Goal: Navigation & Orientation: Find specific page/section

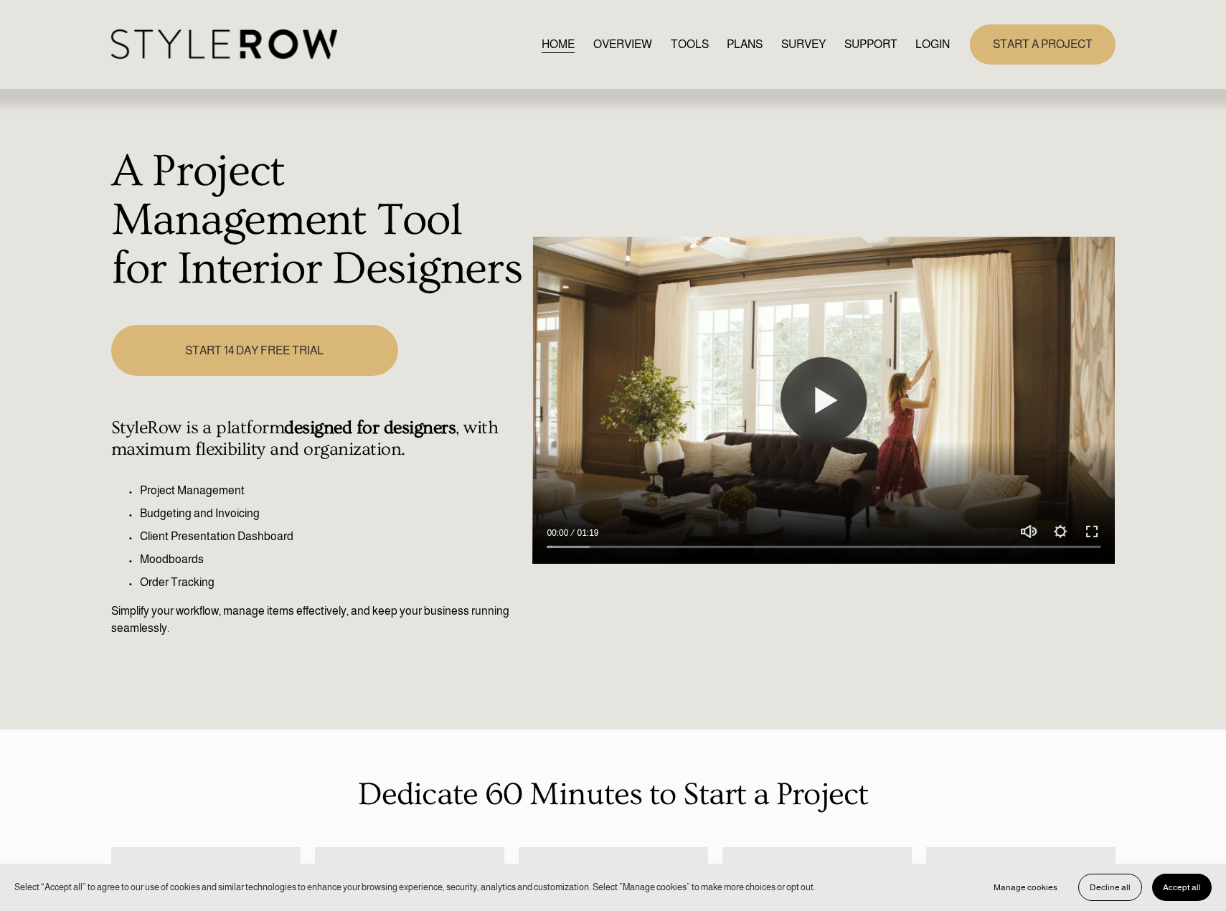
click at [933, 45] on link "LOGIN" at bounding box center [933, 43] width 34 height 19
click at [1027, 532] on button "Unmute Mute" at bounding box center [1028, 531] width 17 height 17
type input "0"
click at [822, 408] on button "Play" at bounding box center [824, 400] width 86 height 86
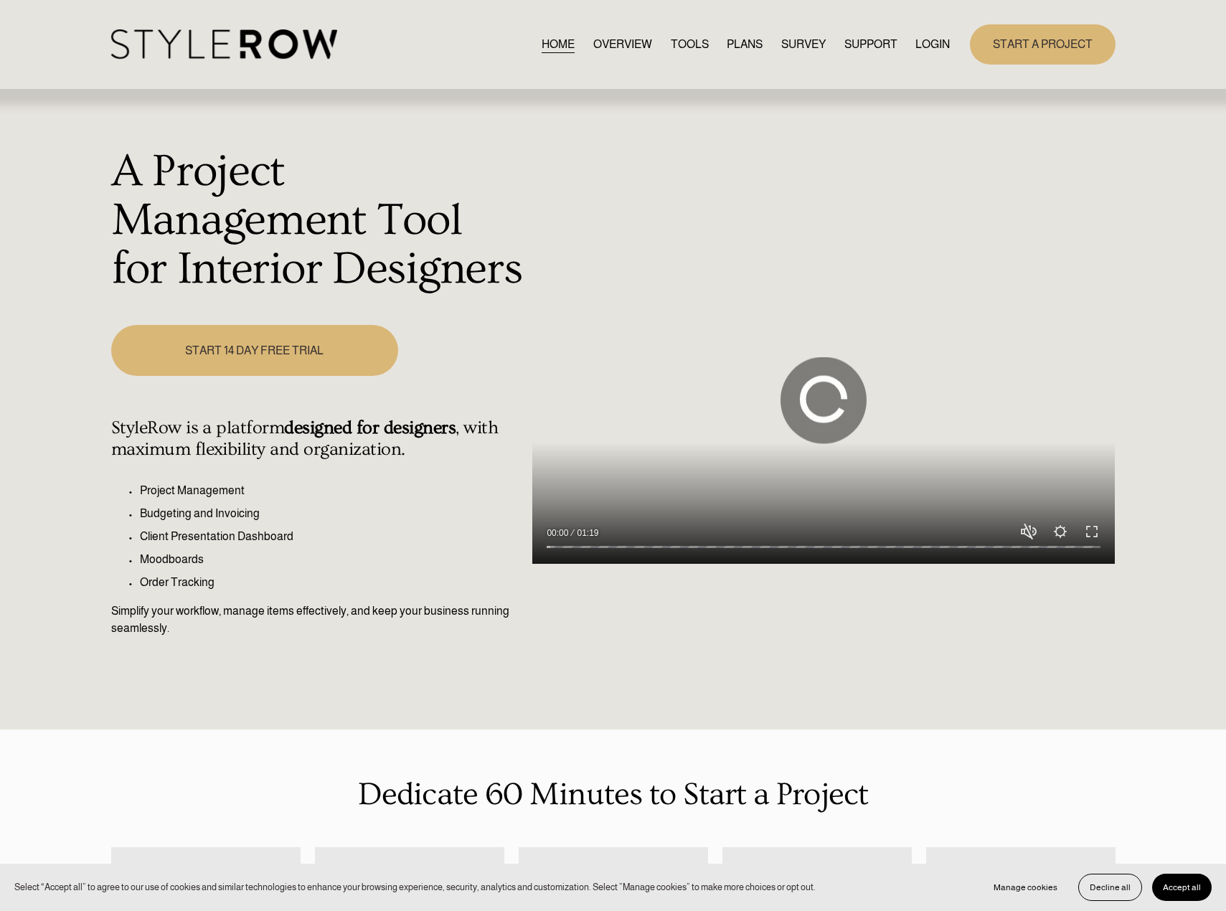
click at [823, 408] on circle at bounding box center [824, 399] width 57 height 57
click at [926, 40] on link "LOGIN" at bounding box center [933, 43] width 34 height 19
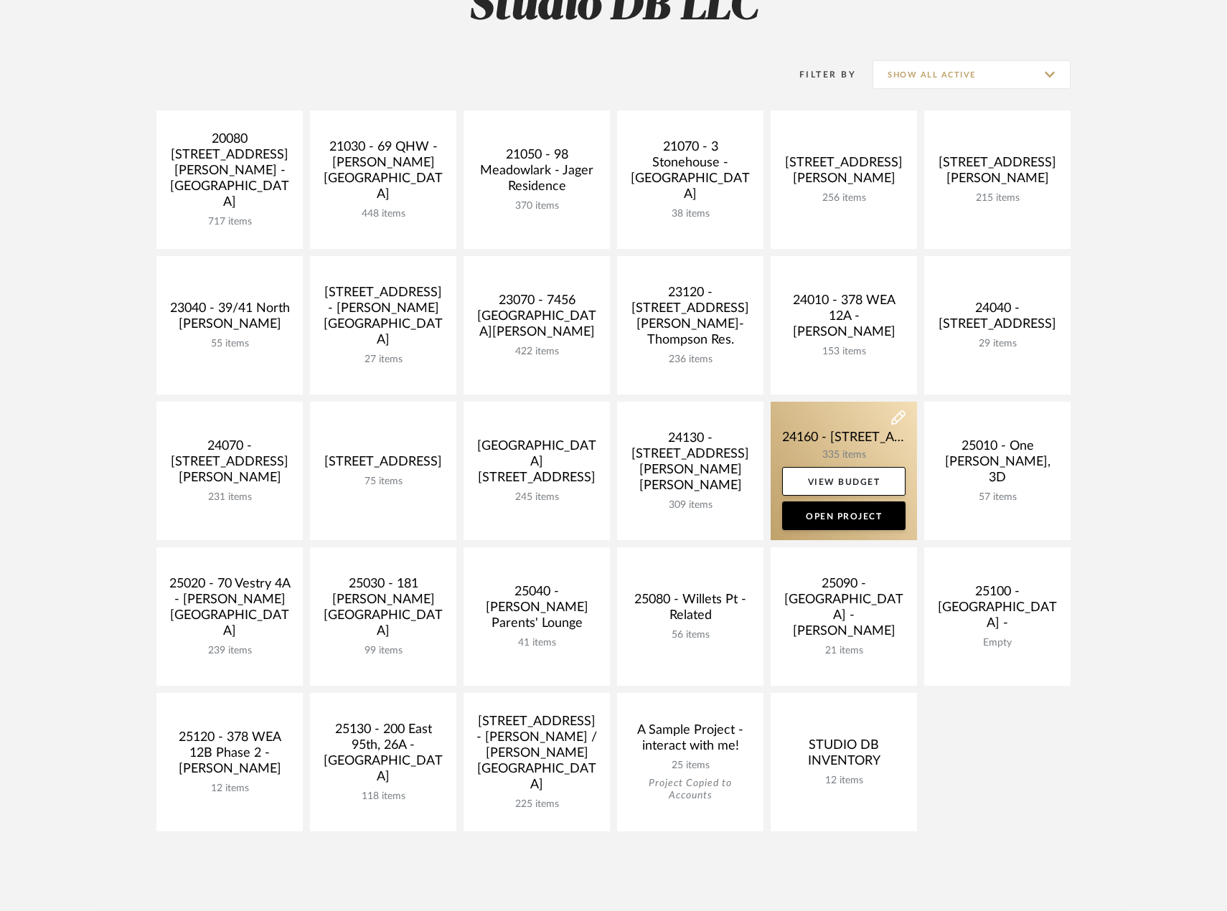
scroll to position [287, 0]
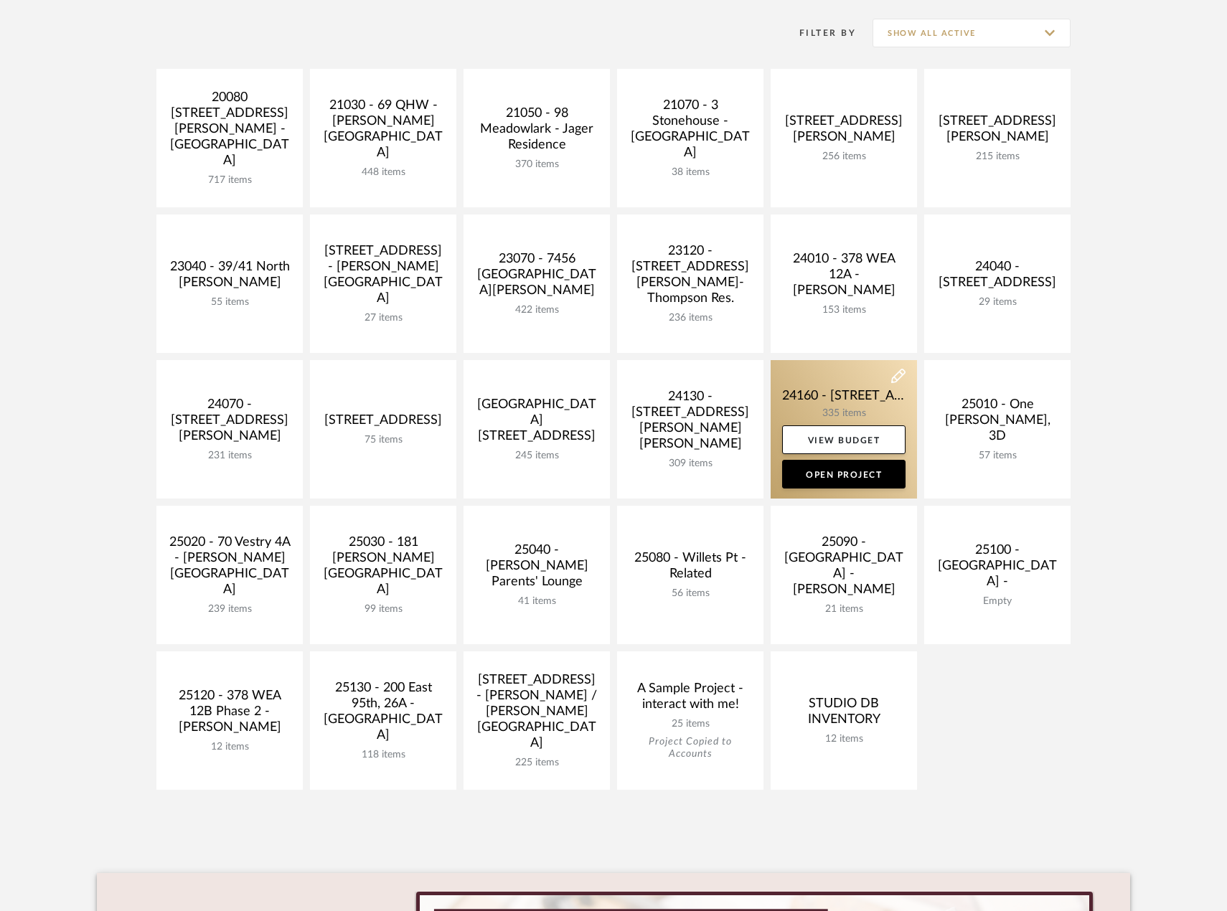
click at [886, 403] on link at bounding box center [844, 429] width 146 height 139
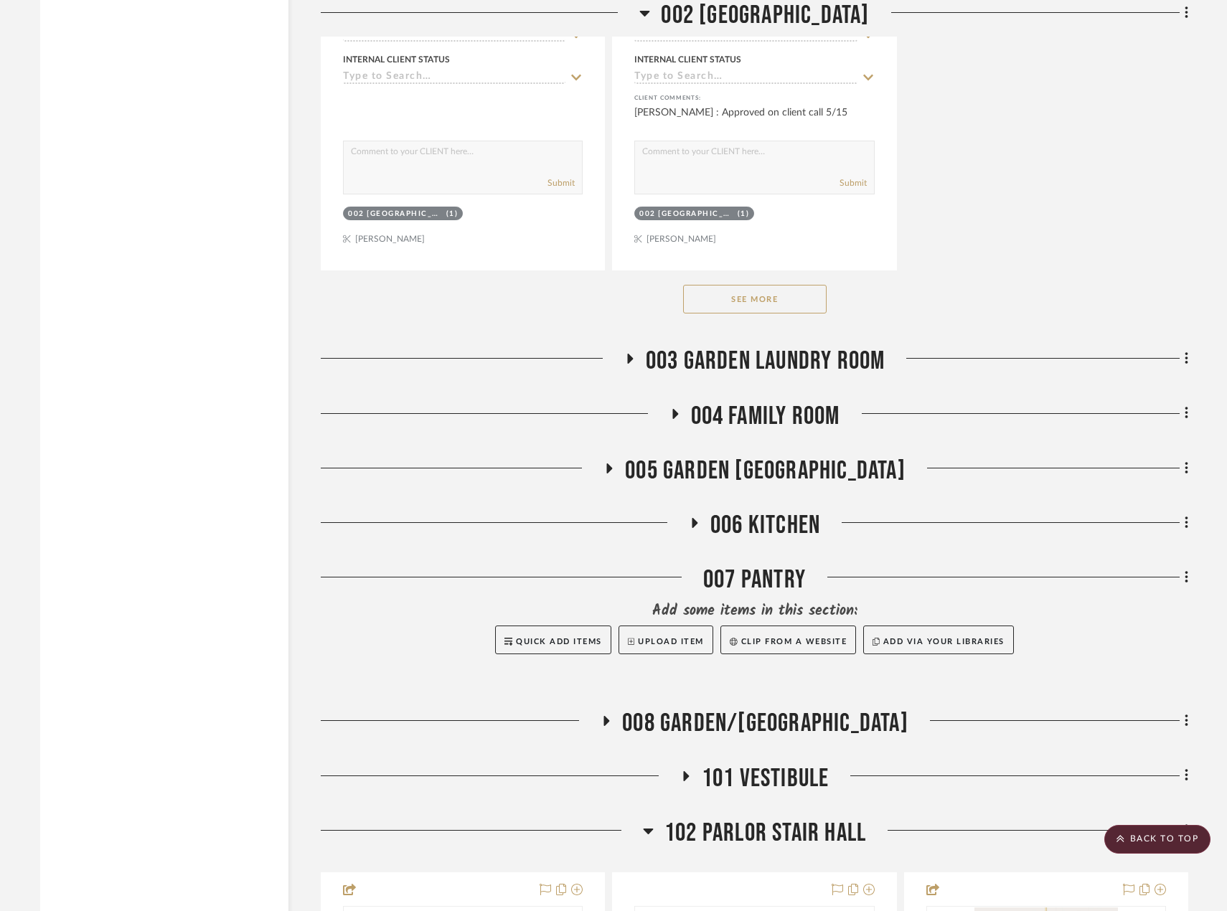
scroll to position [10406, 0]
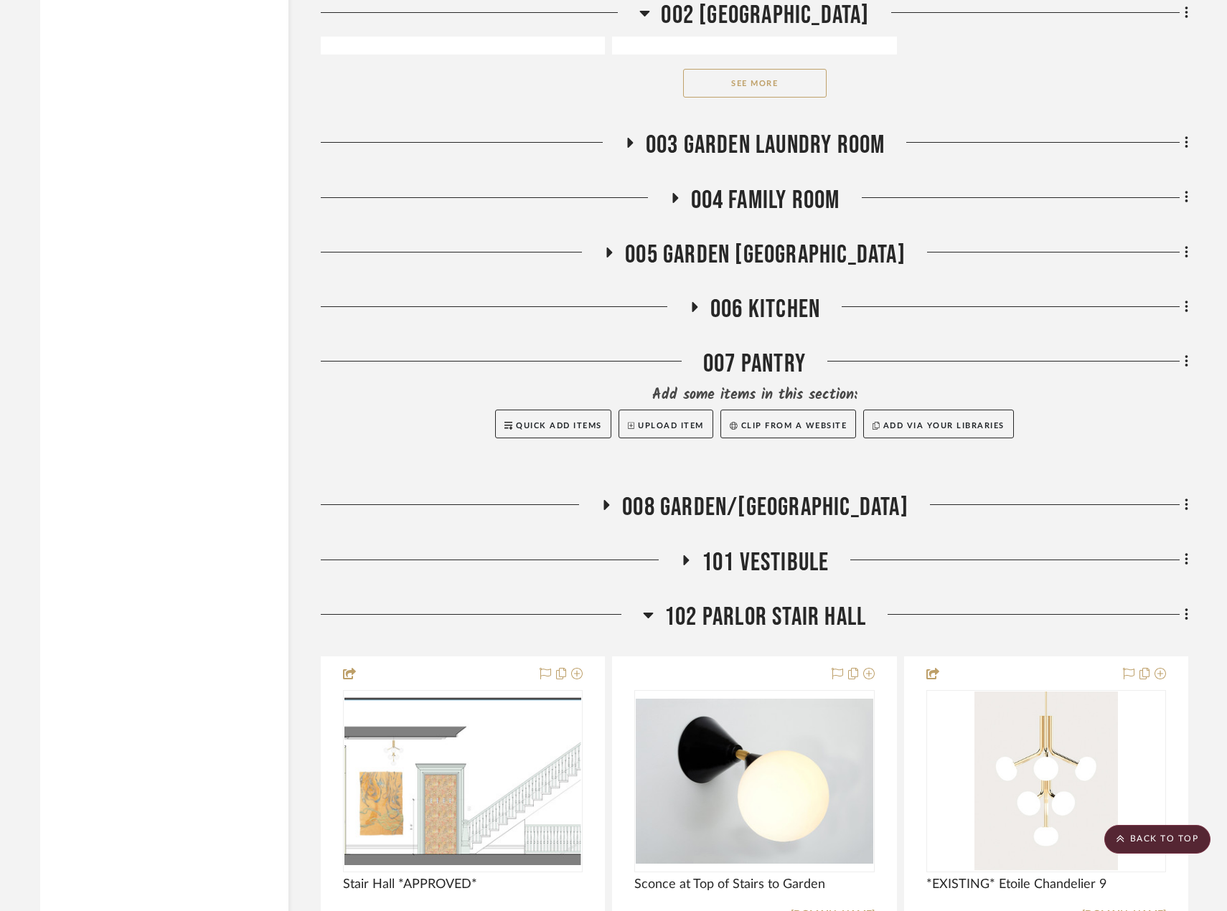
click at [825, 507] on span "008 GARDEN/TERRACE" at bounding box center [765, 507] width 286 height 31
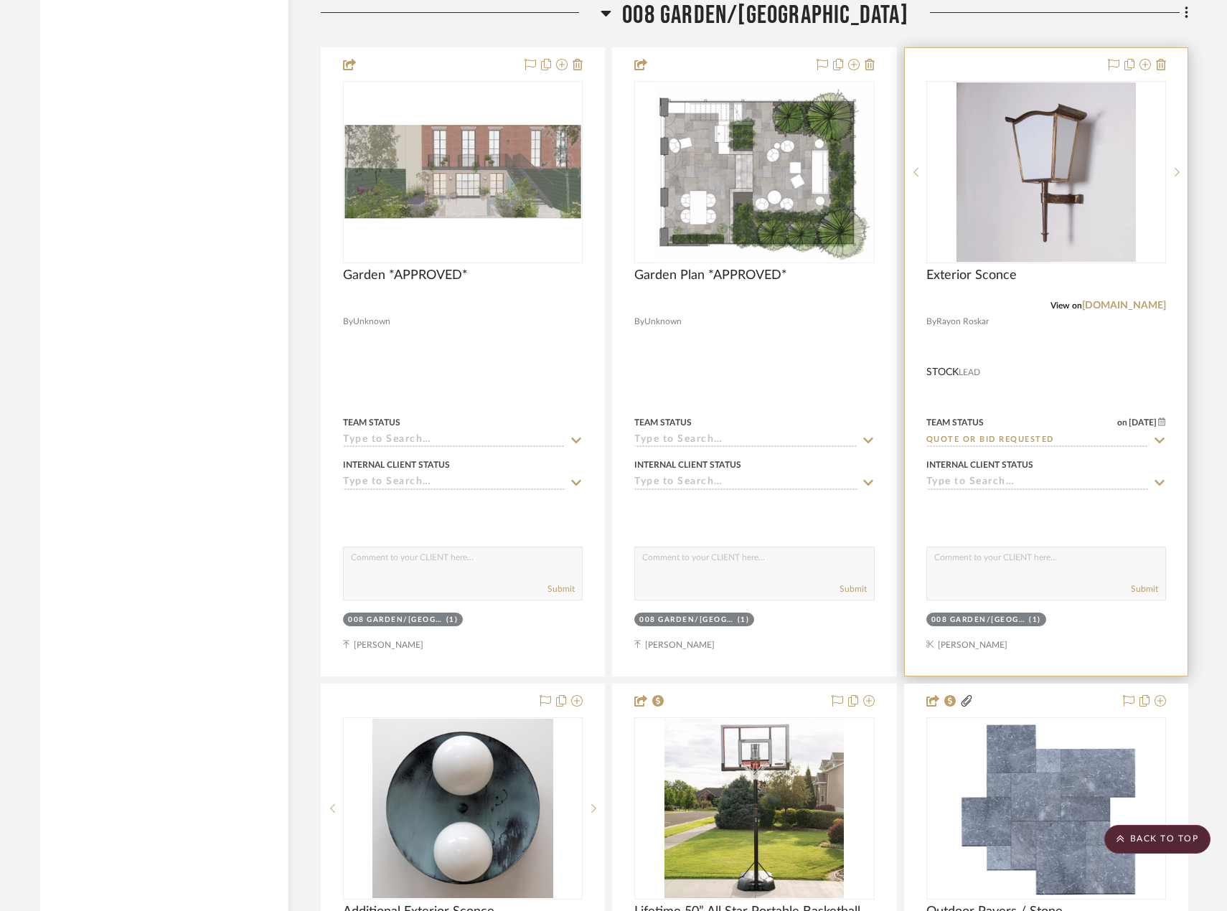
scroll to position [10908, 0]
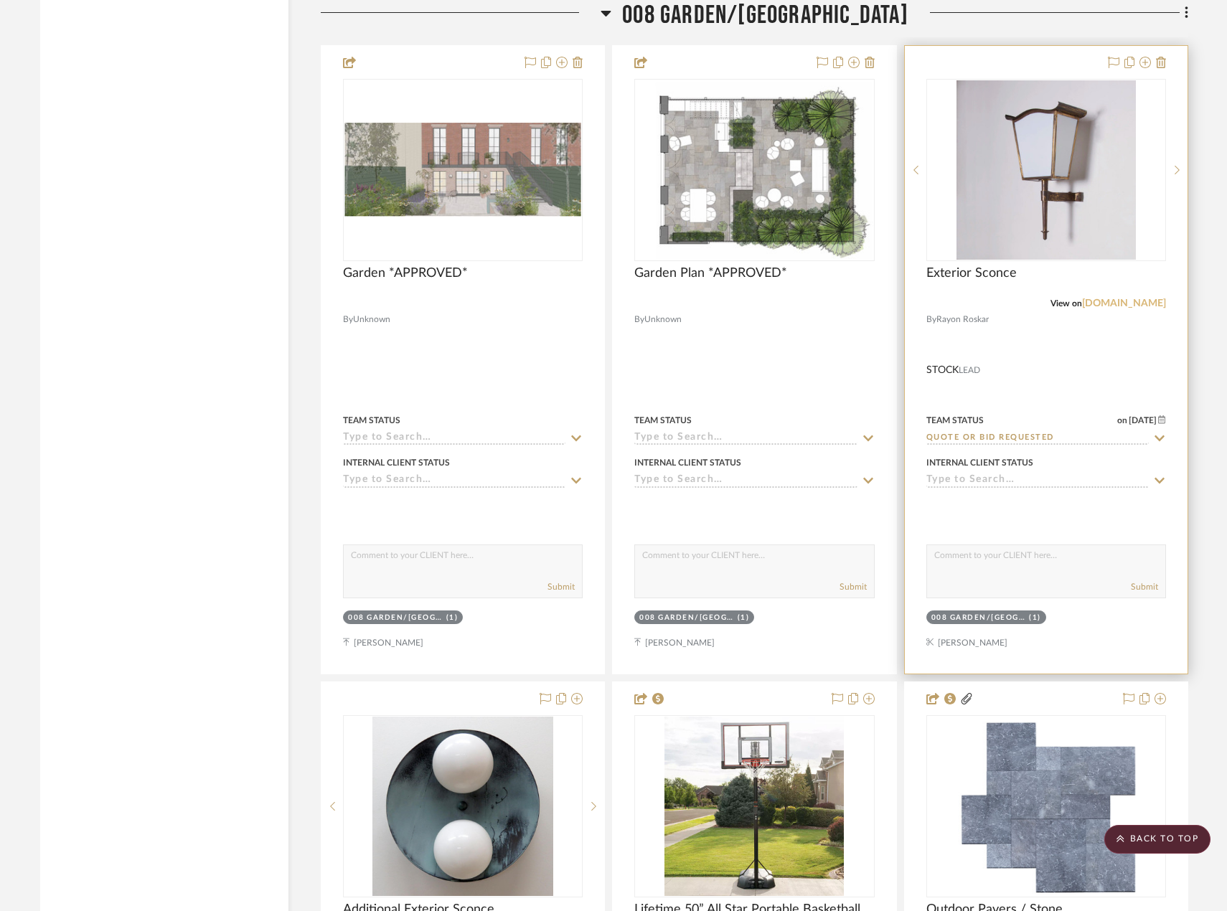
click at [1125, 305] on link "rayonroskar.com" at bounding box center [1124, 304] width 84 height 10
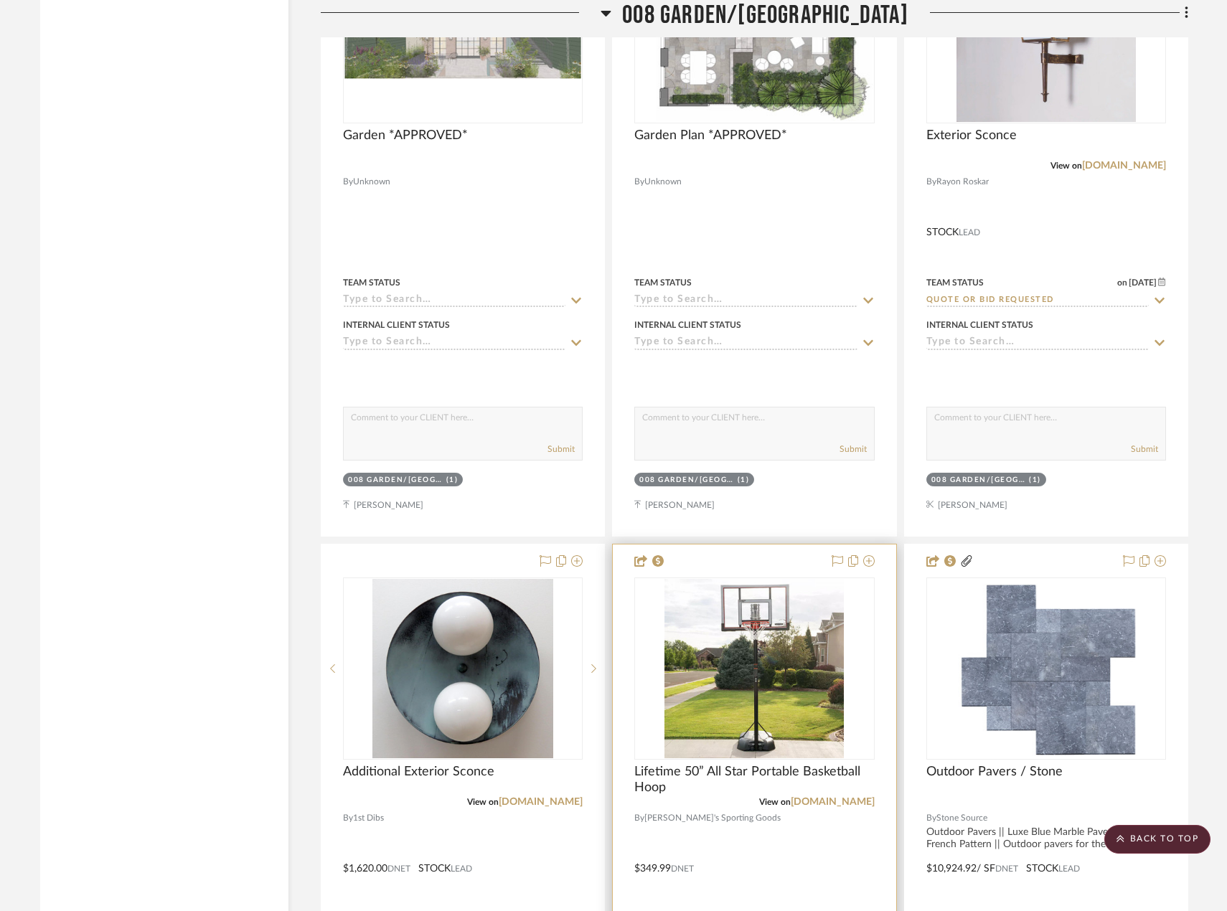
scroll to position [11267, 0]
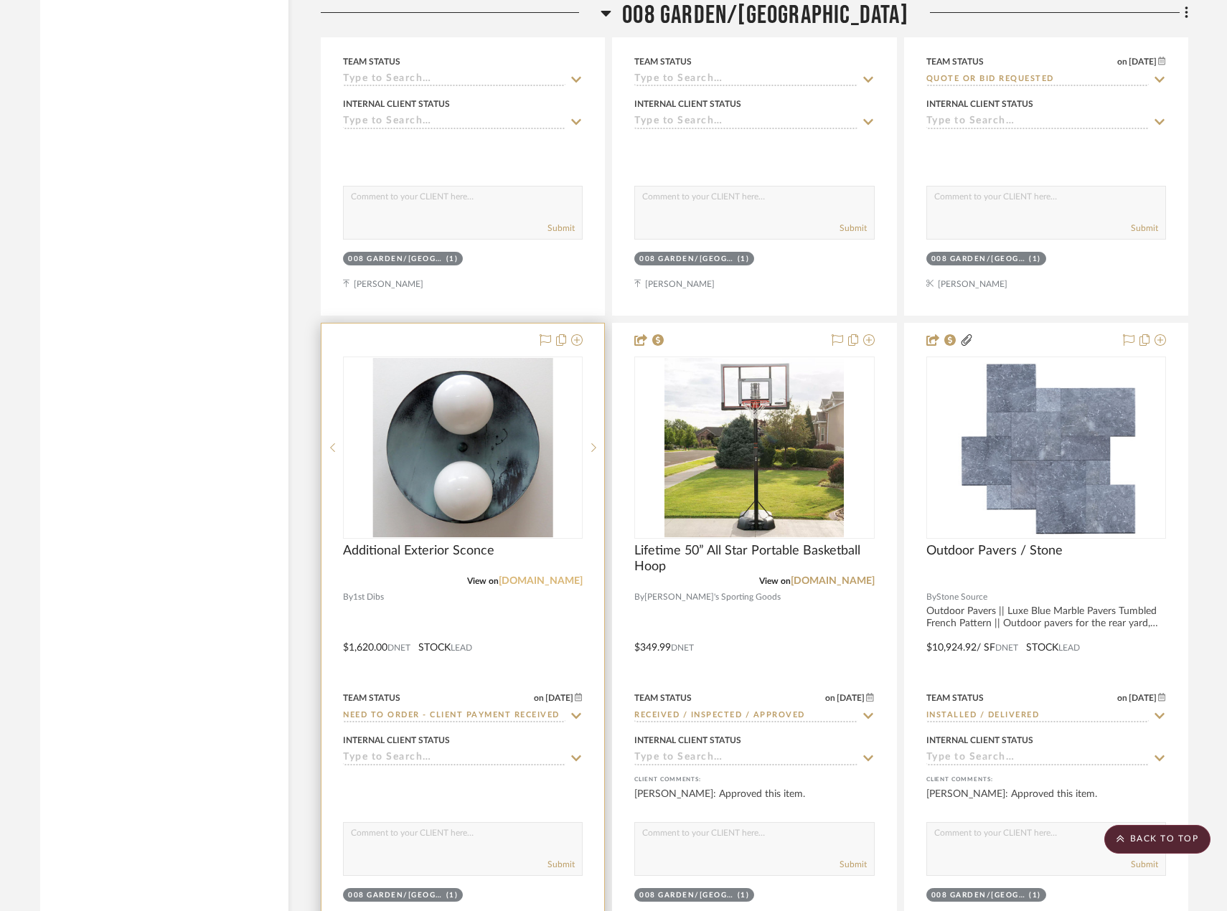
click at [558, 581] on link "1stdibs.com" at bounding box center [541, 581] width 84 height 10
